Goal: Obtain resource: Download file/media

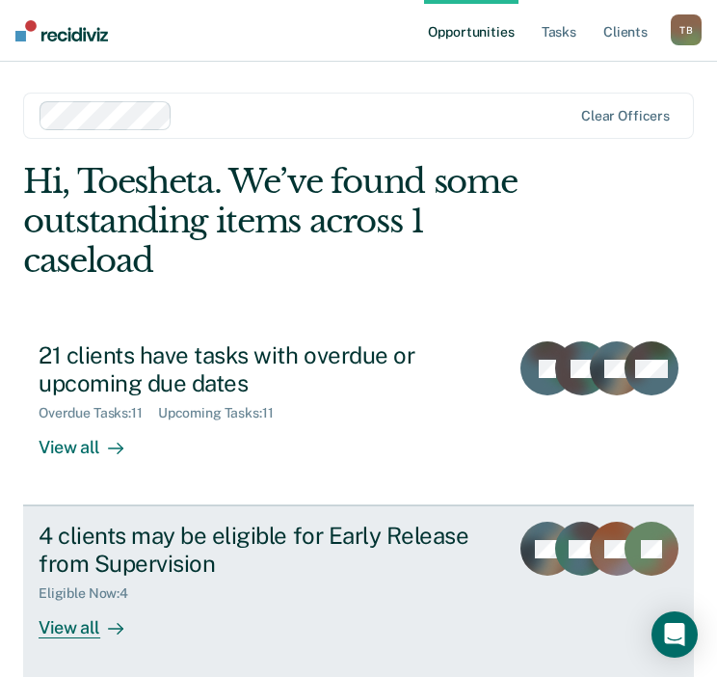
click at [329, 564] on div "4 clients may be eligible for Early Release from Supervision" at bounding box center [266, 550] width 455 height 56
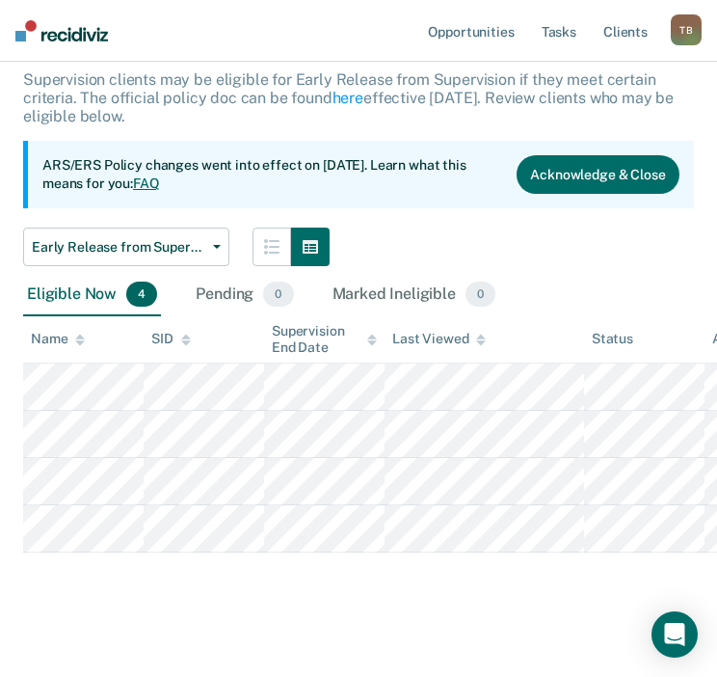
scroll to position [195, 0]
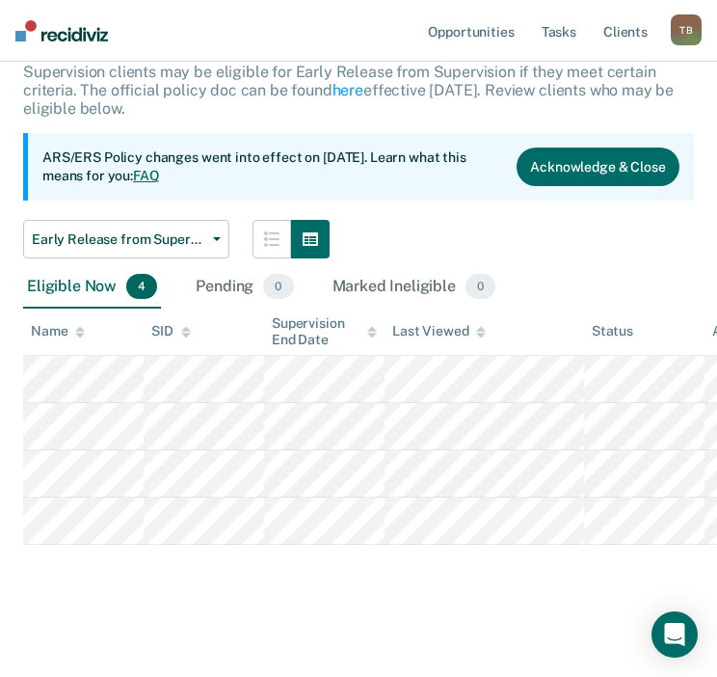
drag, startPoint x: 714, startPoint y: 311, endPoint x: 712, endPoint y: 346, distance: 34.8
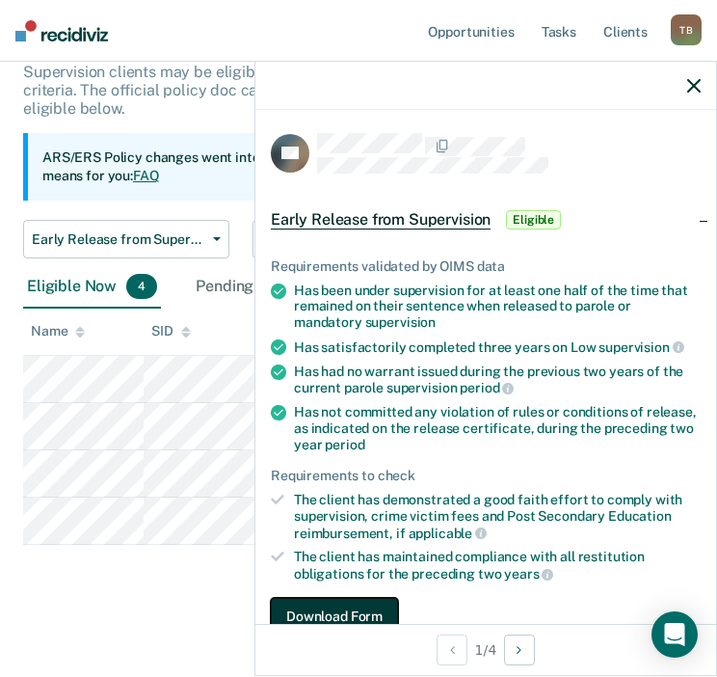
click at [315, 606] on button "Download Form" at bounding box center [334, 617] width 127 height 39
click at [309, 606] on button "Download Form" at bounding box center [334, 617] width 127 height 39
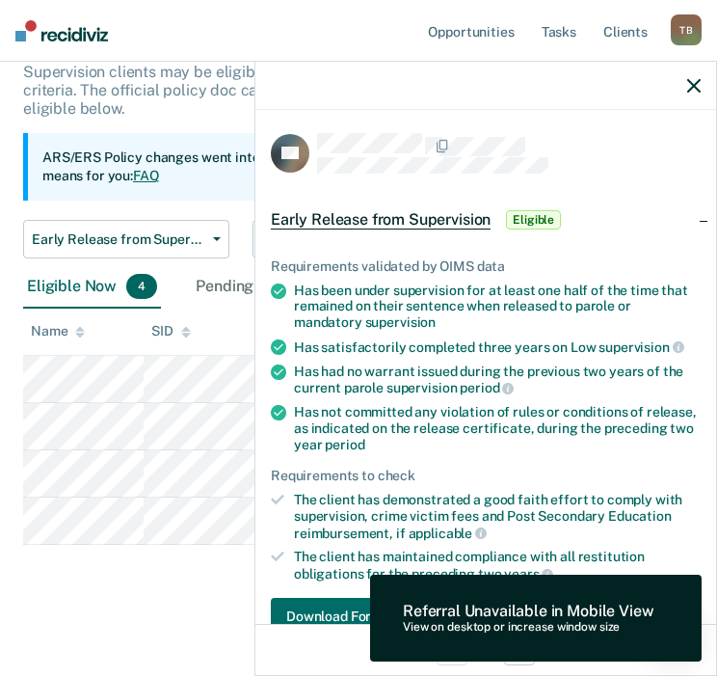
click at [444, 630] on div "View on desktop or increase window size" at bounding box center [528, 627] width 251 height 13
click at [513, 626] on div "View on desktop or increase window size" at bounding box center [528, 627] width 251 height 13
drag, startPoint x: 176, startPoint y: 563, endPoint x: 186, endPoint y: 579, distance: 19.0
click at [177, 565] on div "Early Release from Supervision Supervision clients may be eligible for Early Re…" at bounding box center [358, 308] width 671 height 601
click at [292, 610] on button "Download Form" at bounding box center [334, 617] width 127 height 39
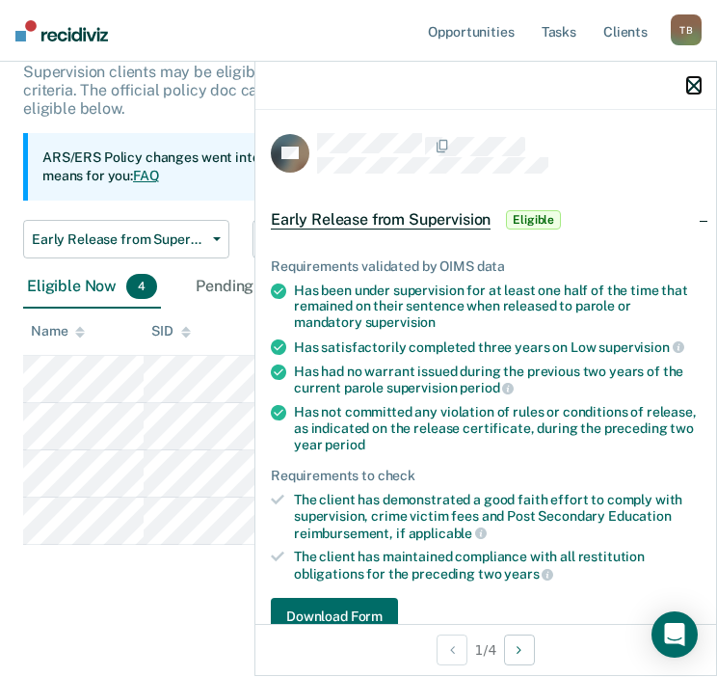
click at [694, 78] on button "button" at bounding box center [693, 85] width 13 height 16
click at [312, 605] on button "Download Form" at bounding box center [334, 617] width 127 height 39
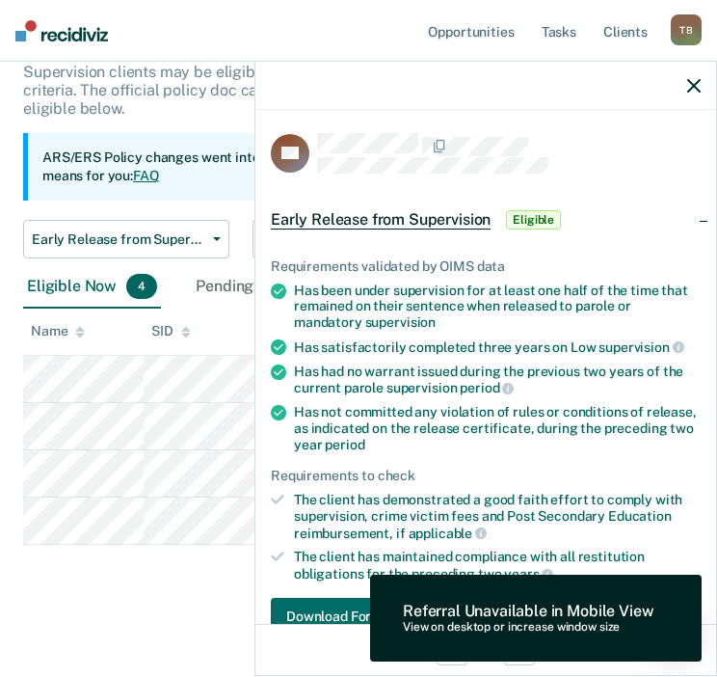
click at [156, 578] on div "Early Release from Supervision Supervision clients may be eligible for Early Re…" at bounding box center [358, 308] width 671 height 601
drag, startPoint x: 223, startPoint y: 652, endPoint x: 147, endPoint y: 605, distance: 89.6
click at [221, 650] on main "Clear officers Early Release from Supervision Supervision clients may be eligib…" at bounding box center [358, 292] width 717 height 770
